Goal: Transaction & Acquisition: Obtain resource

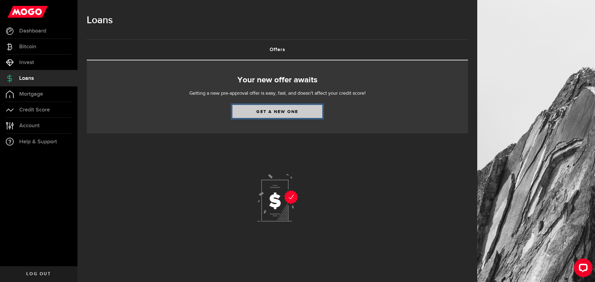
click at [282, 112] on link "Get a new one" at bounding box center [277, 111] width 90 height 13
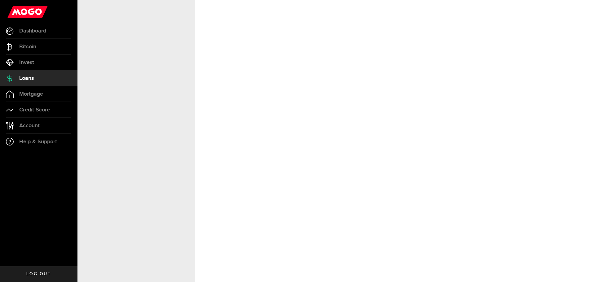
select select "Rent"
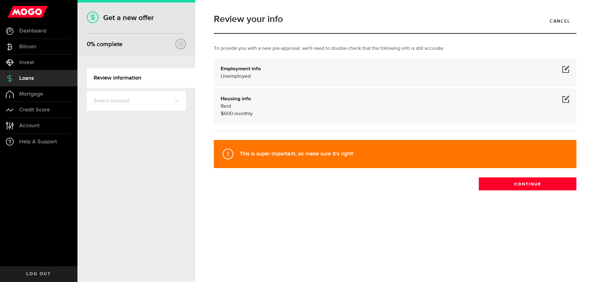
click at [566, 99] on span at bounding box center [565, 98] width 7 height 7
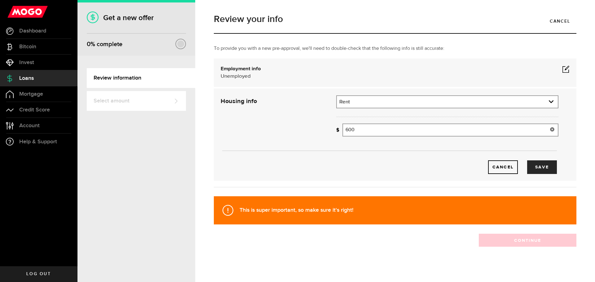
drag, startPoint x: 361, startPoint y: 130, endPoint x: 347, endPoint y: 130, distance: 14.0
click at [347, 130] on input "600" at bounding box center [450, 130] width 216 height 13
type input "670"
click at [269, 136] on div "Cancel Save" at bounding box center [389, 134] width 356 height 79
click at [365, 70] on div "Employment info Employed Hourly , (on maternity leave) undefined annually undef…" at bounding box center [395, 72] width 349 height 15
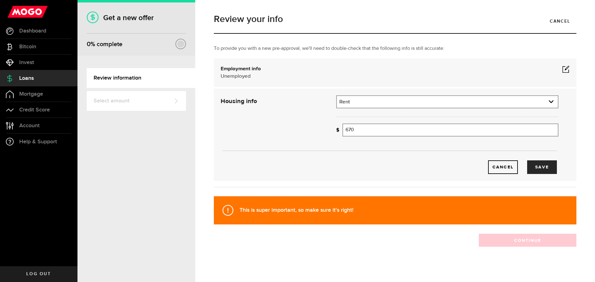
click at [563, 68] on span at bounding box center [565, 68] width 7 height 7
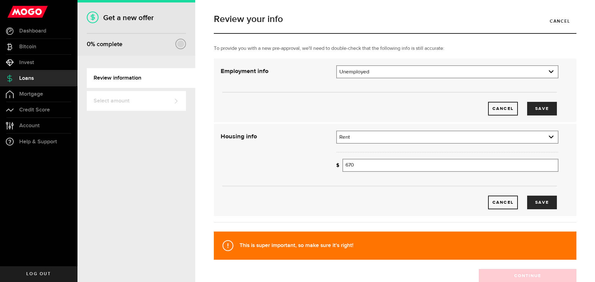
click at [385, 79] on div "Cancel Save" at bounding box center [389, 90] width 356 height 50
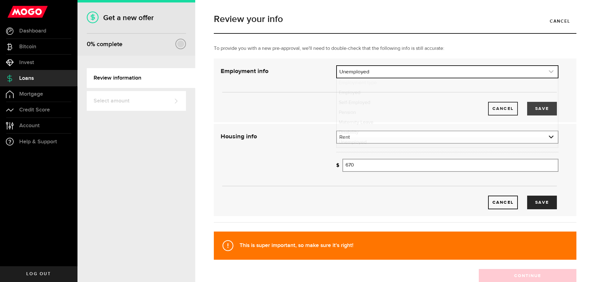
click at [390, 74] on link "expand select" at bounding box center [447, 72] width 221 height 12
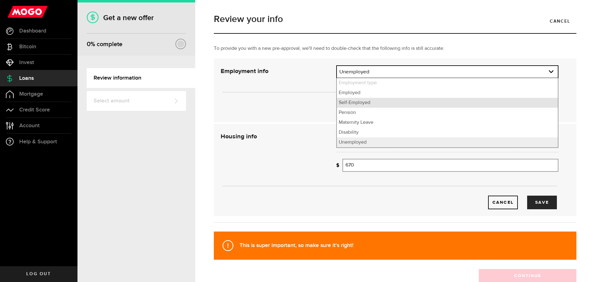
click at [356, 104] on li "Self-Employed" at bounding box center [447, 103] width 221 height 10
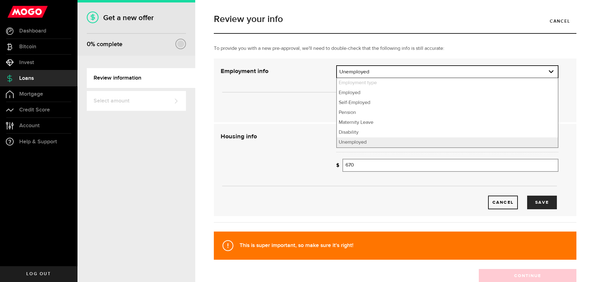
select select "Self-Employed"
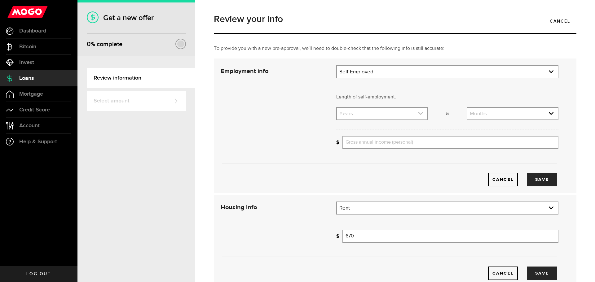
click at [363, 116] on link "expand select" at bounding box center [382, 114] width 90 height 12
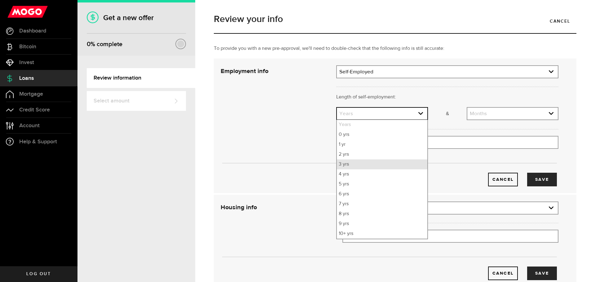
click at [351, 166] on li "3 yrs" at bounding box center [382, 165] width 90 height 10
select select "3"
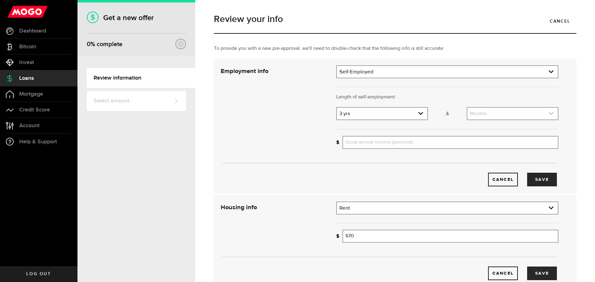
click at [496, 117] on link "expand select" at bounding box center [512, 114] width 90 height 12
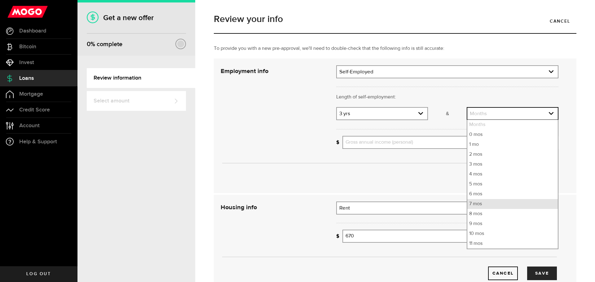
click at [478, 207] on li "7 mos" at bounding box center [512, 204] width 90 height 10
select select "7"
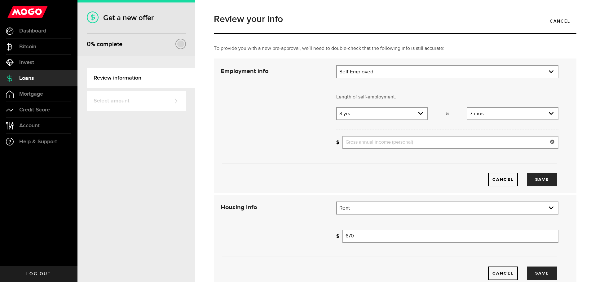
click at [389, 147] on input "Gross annual income (personal)" at bounding box center [450, 142] width 216 height 13
type input "19,000"
click at [540, 183] on button "Save" at bounding box center [542, 180] width 30 height 14
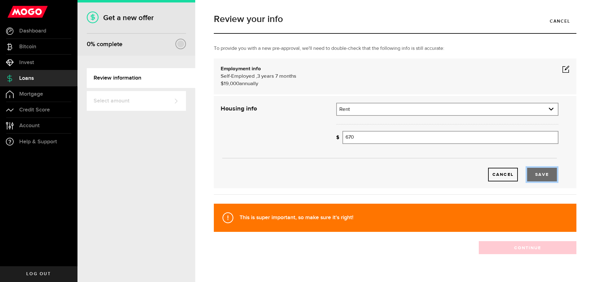
click at [543, 180] on button "Save" at bounding box center [542, 175] width 30 height 14
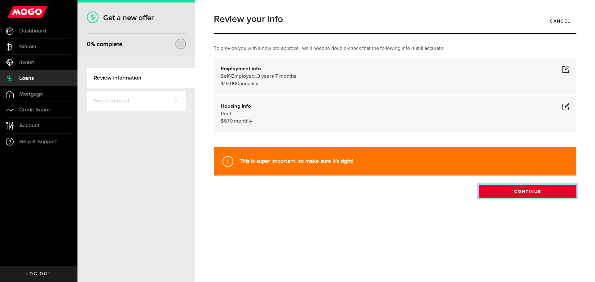
click at [533, 192] on button "Continue" at bounding box center [528, 191] width 98 height 13
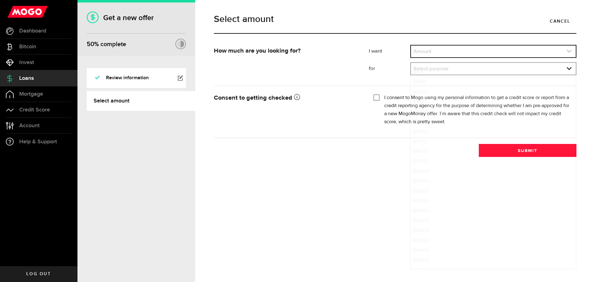
click at [452, 49] on link "expand select" at bounding box center [493, 52] width 165 height 12
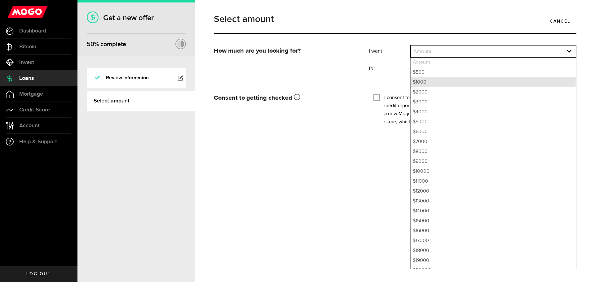
click at [437, 82] on li "$1000" at bounding box center [493, 82] width 165 height 10
select select "1000"
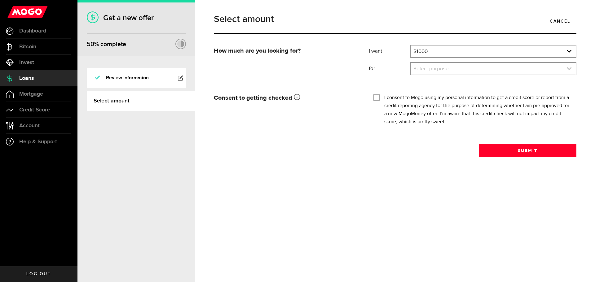
click at [442, 69] on link "expand select" at bounding box center [493, 69] width 165 height 12
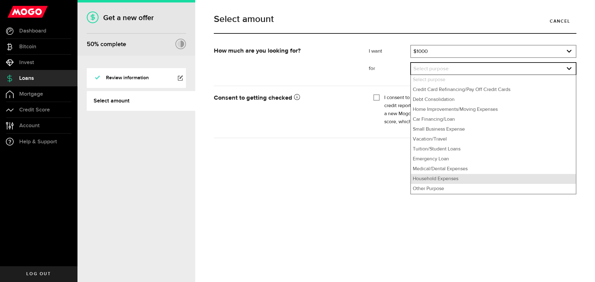
click at [445, 180] on li "Household Expenses" at bounding box center [493, 179] width 165 height 10
select select "Household Expenses"
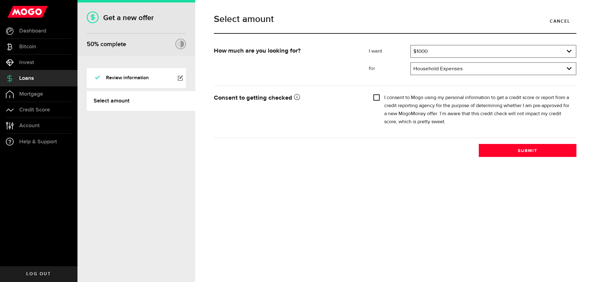
click at [375, 95] on input "I consent to Mogo using my personal information to get a credit score or report…" at bounding box center [376, 97] width 6 height 6
checkbox input "true"
click at [511, 140] on div "How much are you looking for? I want Amount How much credit would you like? $10…" at bounding box center [395, 101] width 372 height 112
click at [514, 148] on button "Submit" at bounding box center [528, 150] width 98 height 13
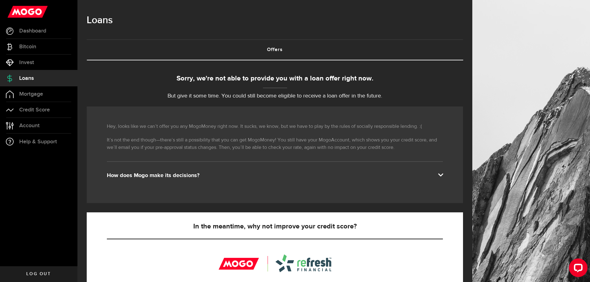
click at [220, 150] on p "It’s not the end though—there’s still a possibility that you can get MogoMoney!…" at bounding box center [275, 144] width 336 height 15
click at [156, 158] on div "Hey, looks like we can’t offer you any MogoMoney right now. It sucks, we know, …" at bounding box center [275, 155] width 377 height 97
